Goal: Transaction & Acquisition: Purchase product/service

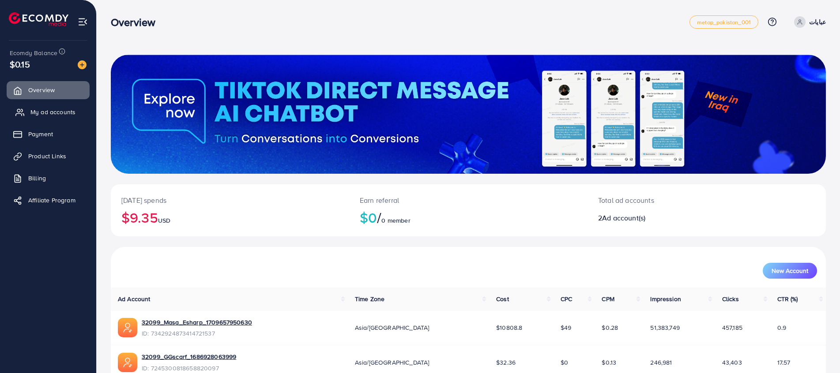
click at [63, 106] on link "My ad accounts" at bounding box center [48, 112] width 83 height 18
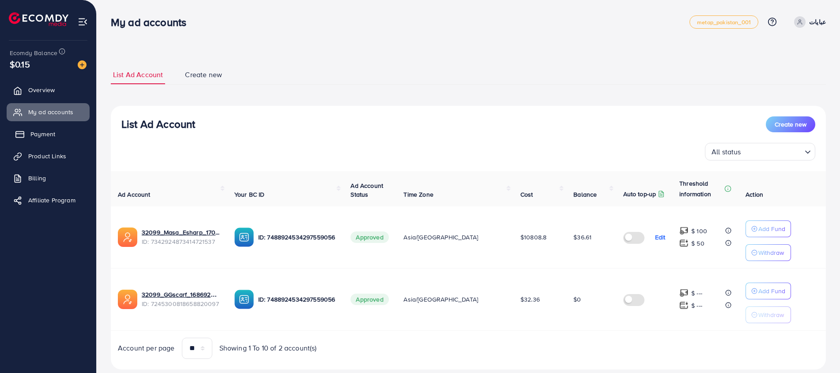
click at [53, 131] on span "Payment" at bounding box center [42, 134] width 25 height 9
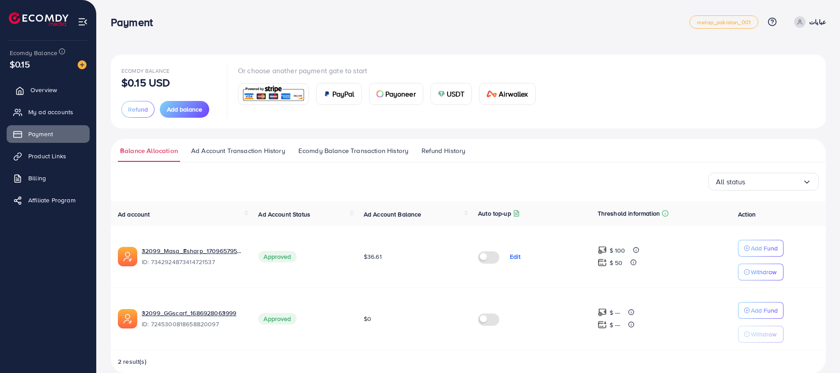
click at [47, 95] on link "Overview" at bounding box center [48, 90] width 83 height 18
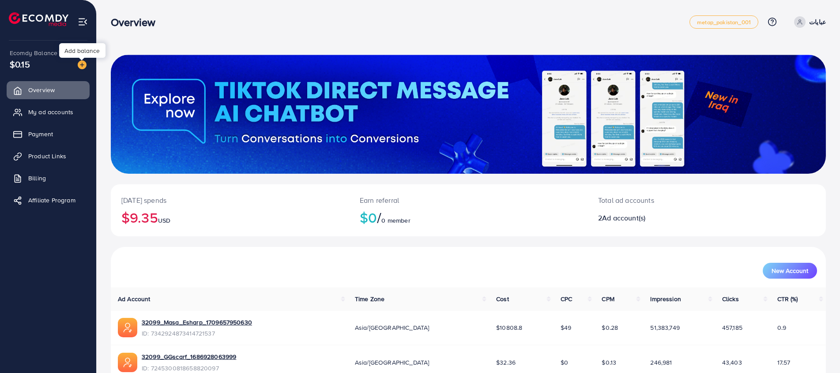
click at [83, 65] on img at bounding box center [82, 64] width 9 height 9
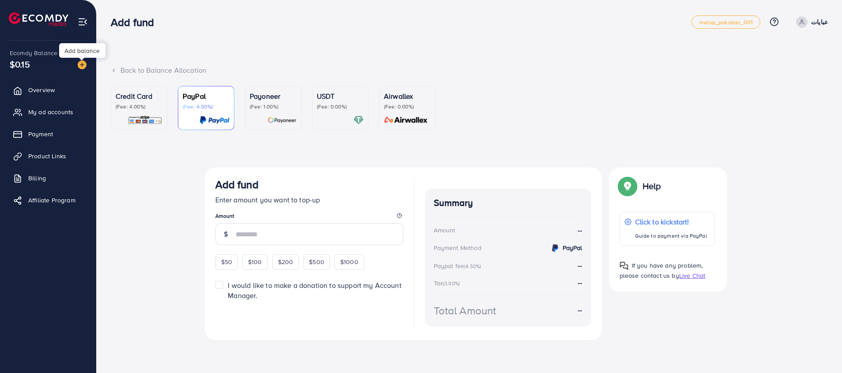
click at [284, 98] on p "Payoneer" at bounding box center [273, 96] width 47 height 11
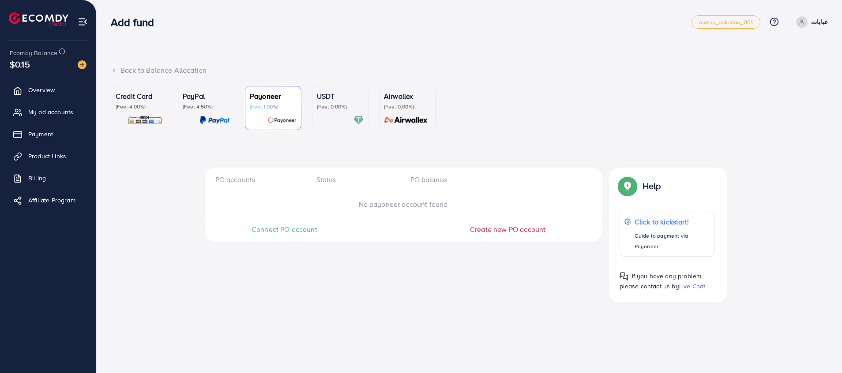
click at [286, 232] on span "Connect PO account" at bounding box center [285, 230] width 66 height 10
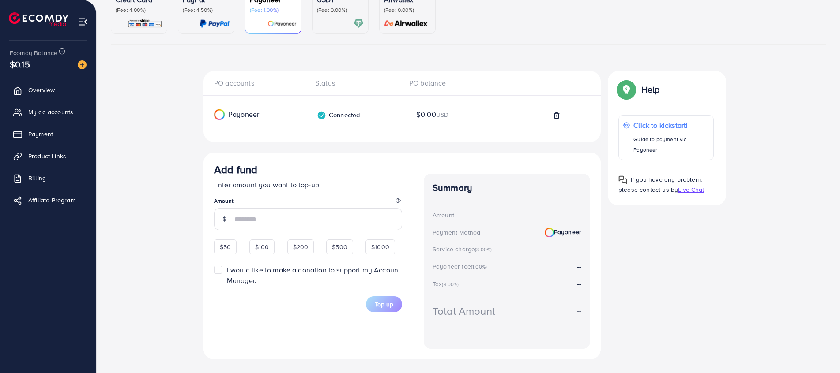
scroll to position [115, 0]
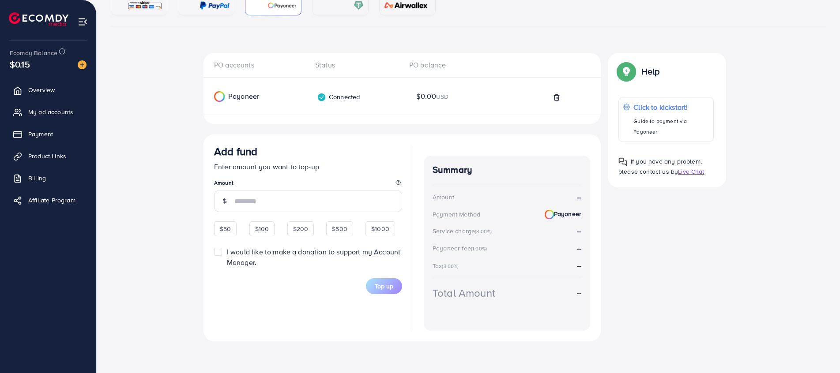
click at [383, 221] on span "Add fund Enter amount you want to top-up Amount $50 $100 $200 $500 $1000 I woul…" at bounding box center [308, 219] width 188 height 149
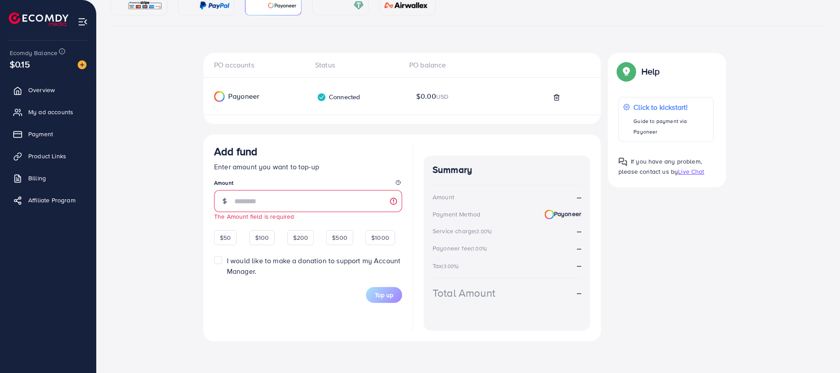
click at [381, 230] on div "$50 $100 $200 $500 $1000" at bounding box center [304, 236] width 181 height 17
click at [381, 237] on span "$1000" at bounding box center [380, 238] width 18 height 9
type input "****"
click at [227, 261] on label "I would like to make a donation to support my Account Manager." at bounding box center [314, 266] width 175 height 20
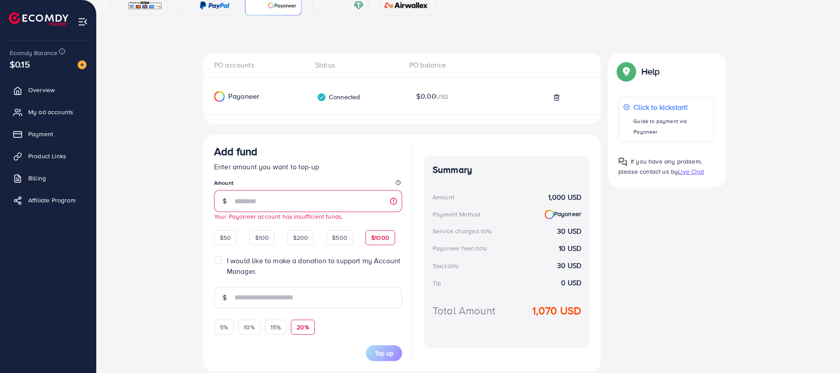
click at [305, 324] on span "20%" at bounding box center [303, 327] width 12 height 9
click at [265, 328] on div "15%" at bounding box center [276, 327] width 22 height 15
click at [231, 328] on div "5%" at bounding box center [223, 327] width 19 height 15
type input "**"
click at [17, 96] on link "Overview" at bounding box center [48, 90] width 83 height 18
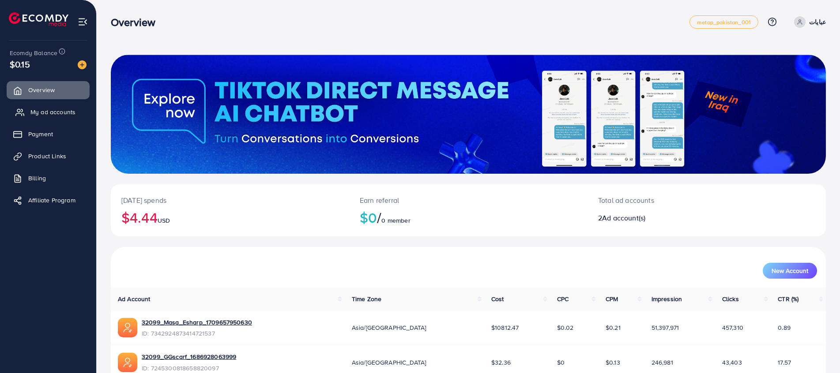
click at [67, 113] on span "My ad accounts" at bounding box center [52, 112] width 45 height 9
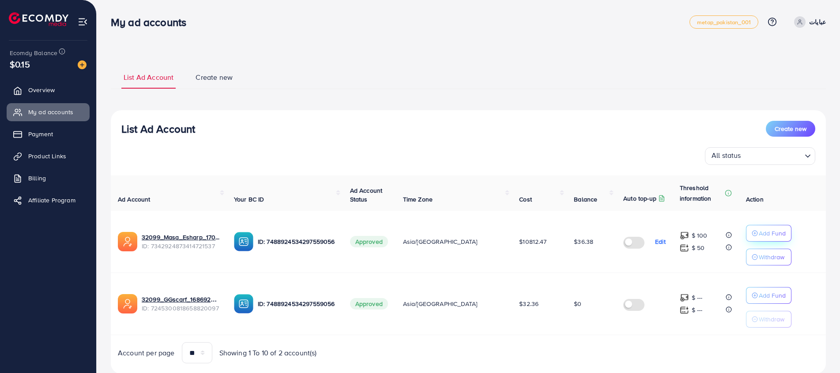
click at [760, 235] on p "Add Fund" at bounding box center [772, 233] width 27 height 11
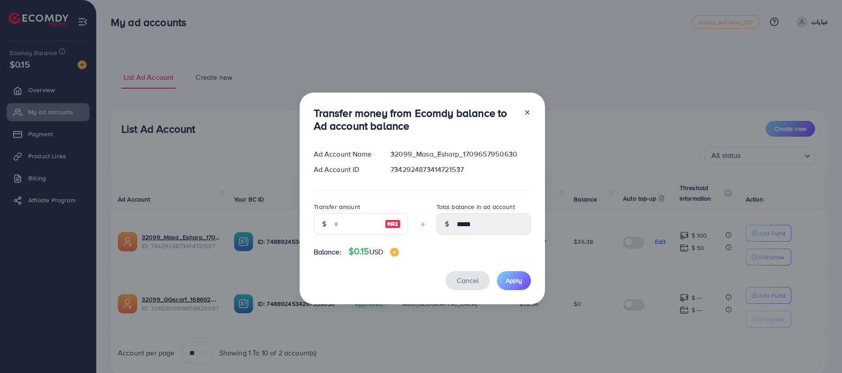
click at [464, 284] on span "Cancel" at bounding box center [468, 281] width 22 height 10
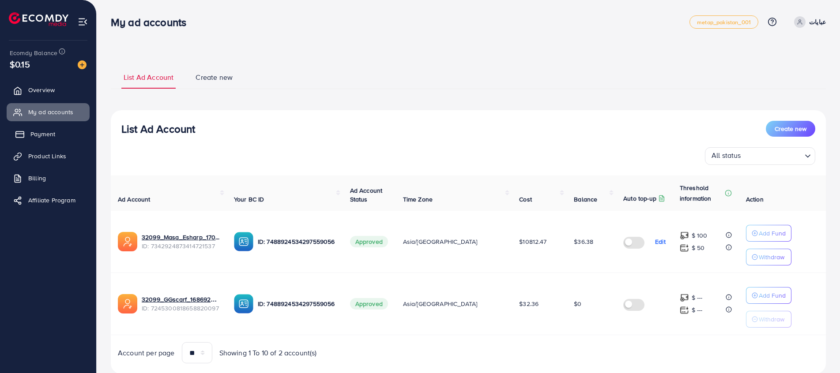
click at [36, 128] on link "Payment" at bounding box center [48, 134] width 83 height 18
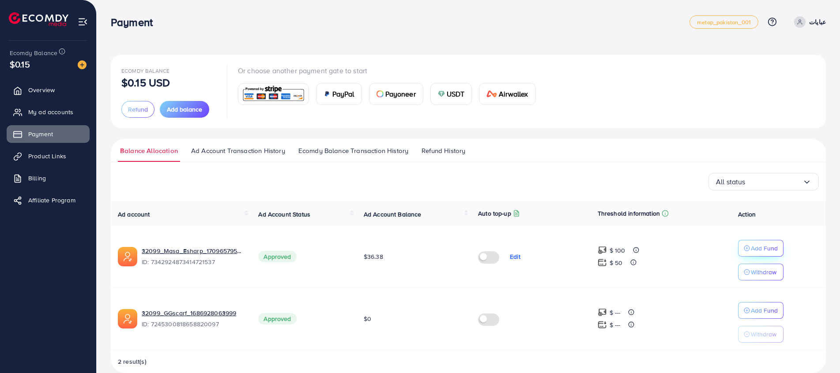
click at [764, 254] on button "Add Fund" at bounding box center [760, 248] width 45 height 17
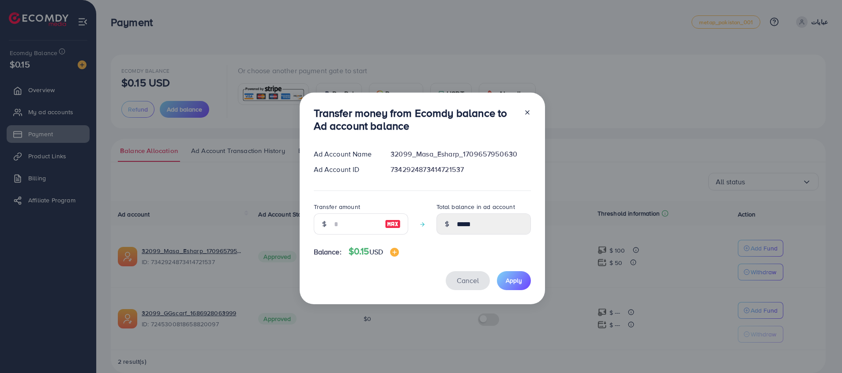
click at [472, 280] on span "Cancel" at bounding box center [468, 281] width 22 height 10
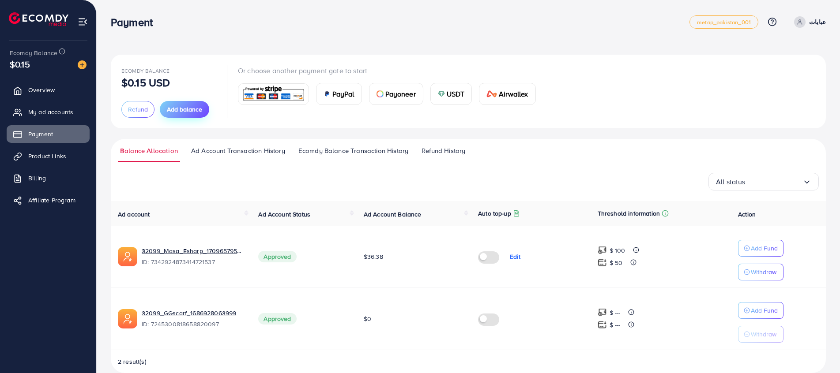
click at [169, 115] on button "Add balance" at bounding box center [184, 109] width 49 height 17
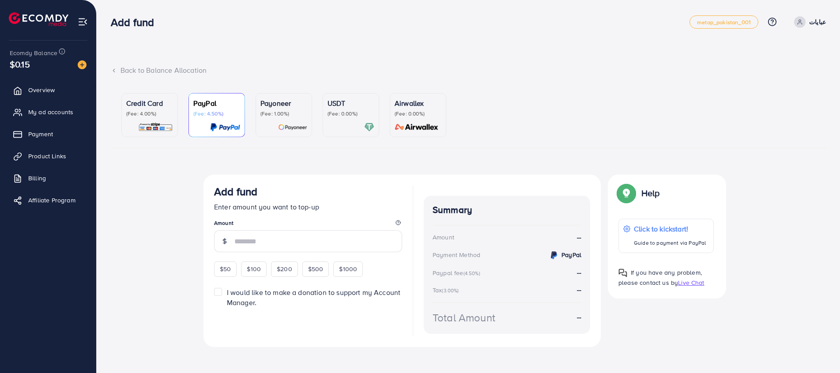
click at [166, 125] on img at bounding box center [155, 127] width 35 height 10
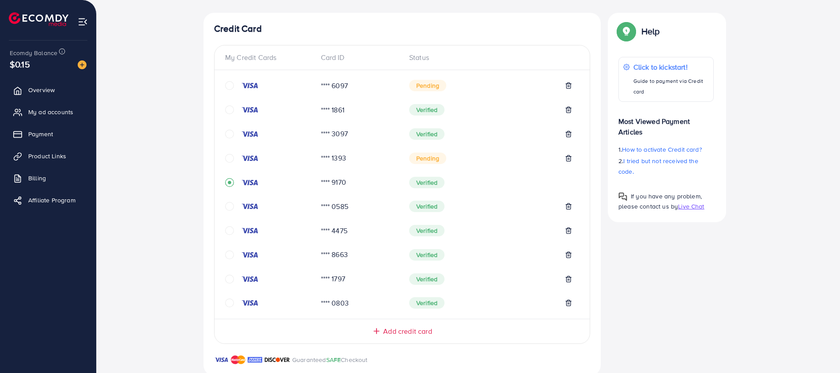
scroll to position [167, 0]
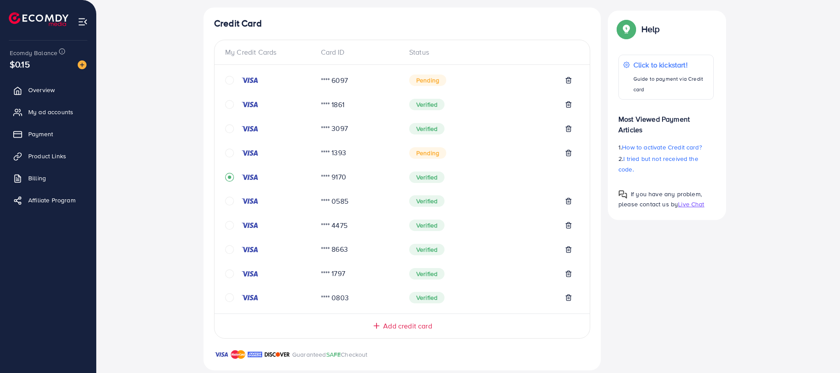
click at [226, 107] on icon "circle" at bounding box center [229, 104] width 9 height 9
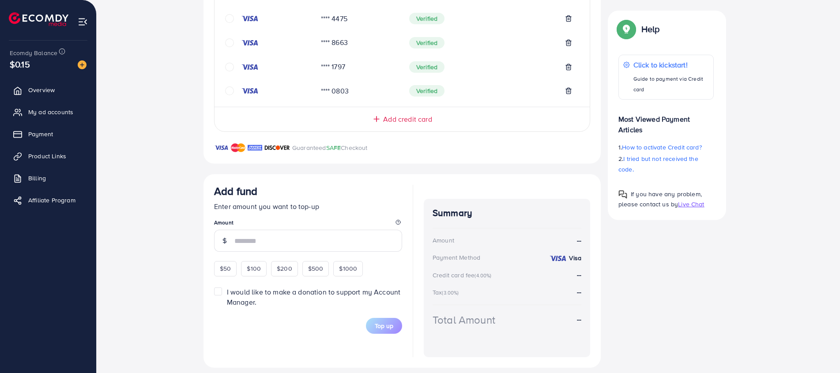
scroll to position [375, 0]
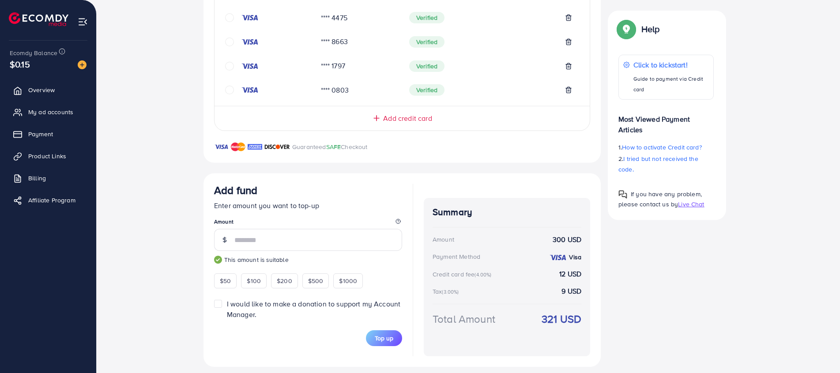
type input "***"
click at [227, 302] on label "I would like to make a donation to support my Account Manager." at bounding box center [314, 309] width 175 height 20
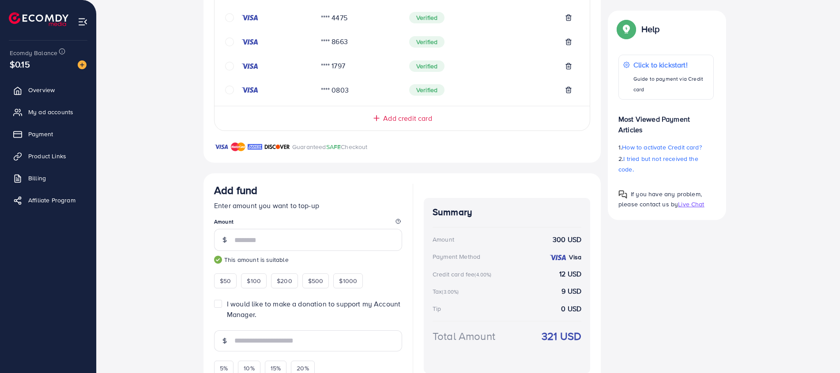
drag, startPoint x: 840, startPoint y: 218, endPoint x: 843, endPoint y: 257, distance: 39.4
drag, startPoint x: 841, startPoint y: 257, endPoint x: 718, endPoint y: 171, distance: 150.0
click at [716, 181] on div "Help Click to kickstart! Guide to payment via Credit card Most Viewed Payment A…" at bounding box center [667, 115] width 118 height 209
click at [705, 133] on p "Most Viewed Payment Articles" at bounding box center [665, 121] width 95 height 28
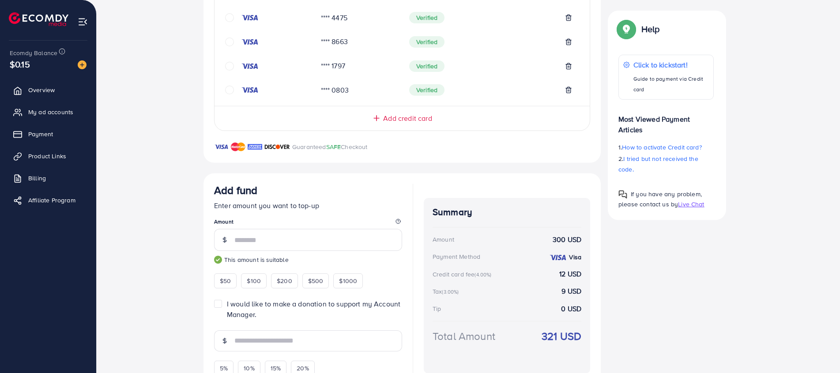
scroll to position [429, 0]
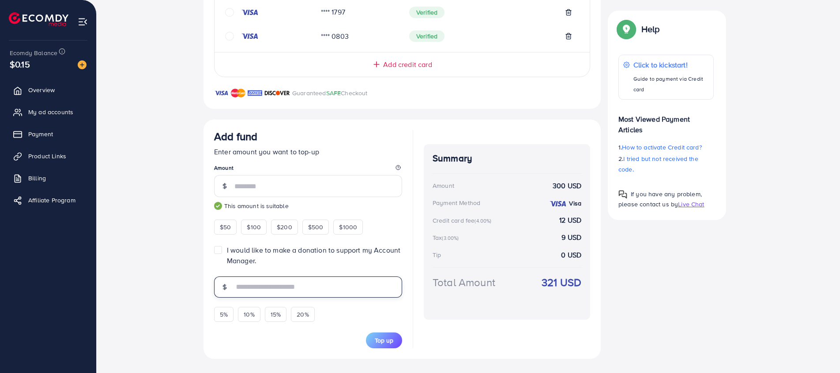
click at [301, 293] on input "text" at bounding box center [318, 287] width 168 height 21
click at [221, 320] on div "5%" at bounding box center [223, 314] width 19 height 15
click at [251, 313] on span "10%" at bounding box center [249, 314] width 11 height 9
type input "**"
click at [250, 289] on input "**" at bounding box center [318, 287] width 168 height 21
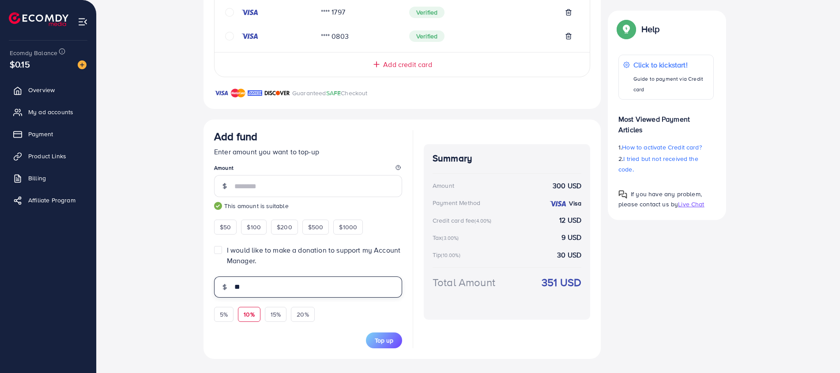
click at [250, 289] on input "**" at bounding box center [318, 287] width 168 height 21
click at [189, 281] on div "Top-up Success! Thanks you for your purchase. Please check your balance again. …" at bounding box center [468, 53] width 715 height 614
click at [384, 340] on span "Top up" at bounding box center [384, 340] width 19 height 9
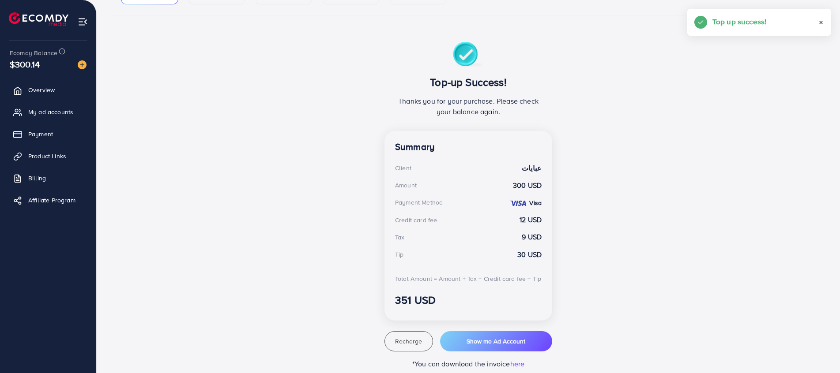
scroll to position [150, 0]
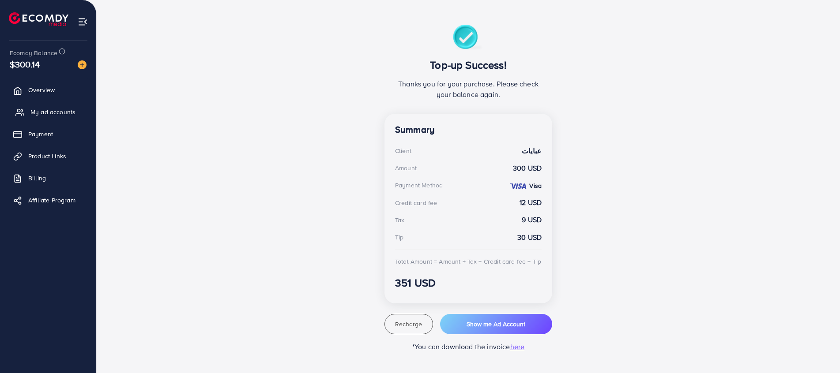
click at [33, 109] on span "My ad accounts" at bounding box center [52, 112] width 45 height 9
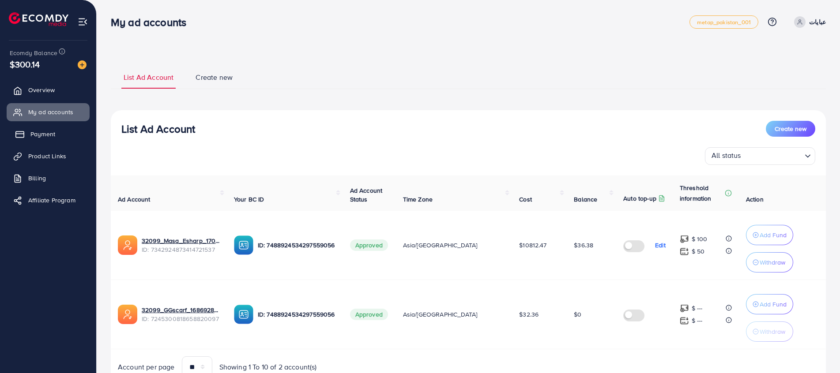
click at [63, 136] on link "Payment" at bounding box center [48, 134] width 83 height 18
